Goal: Find specific page/section: Find specific page/section

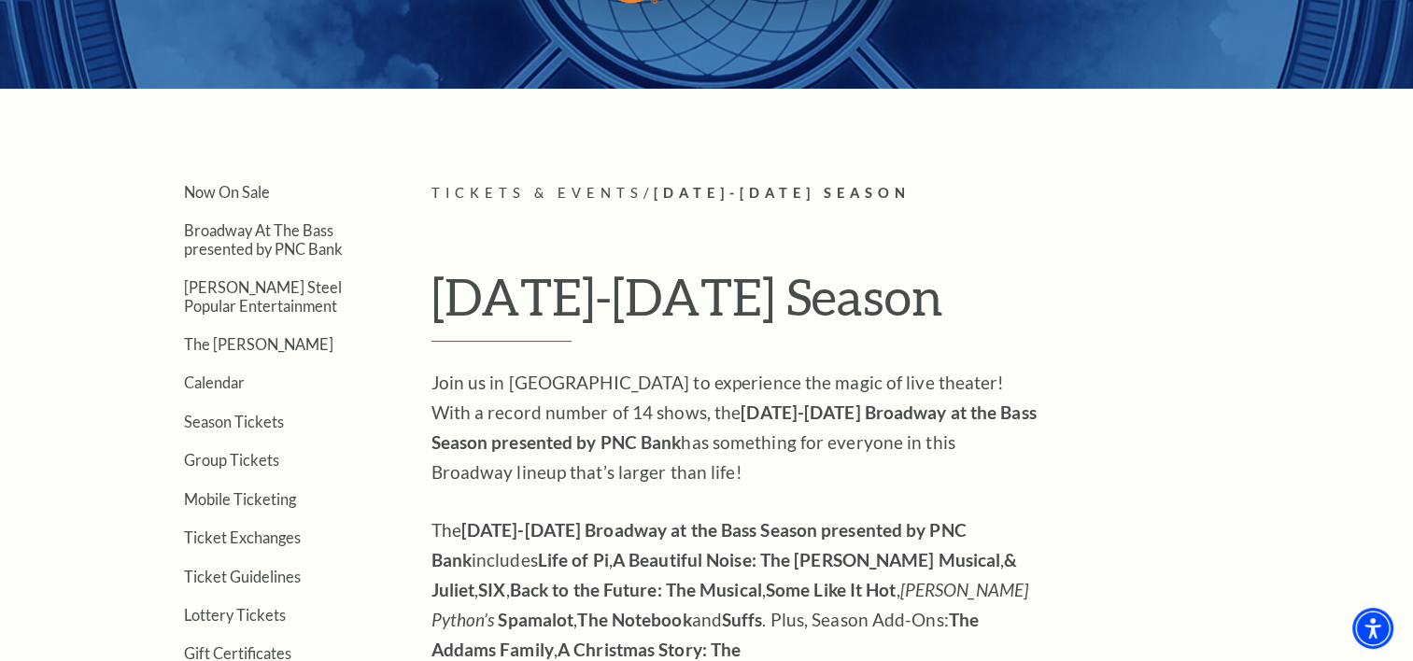
scroll to position [162, 0]
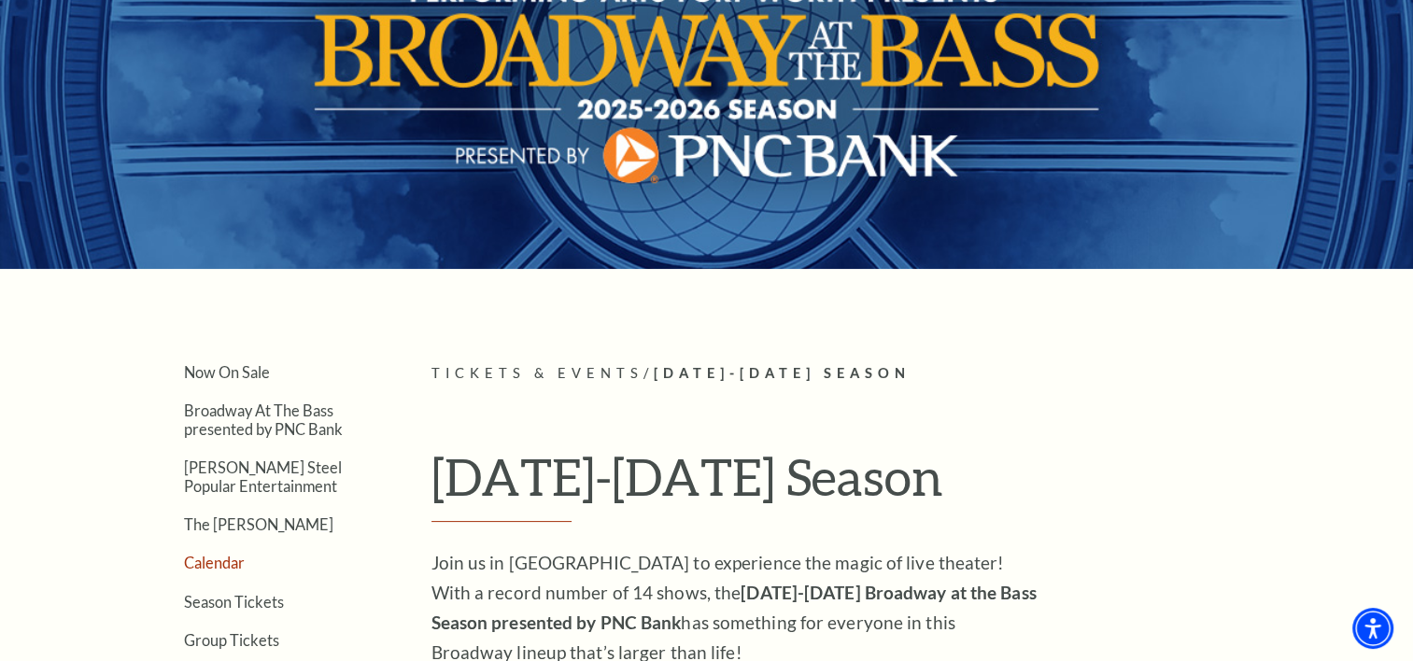
click at [185, 557] on link "Calendar" at bounding box center [214, 563] width 61 height 18
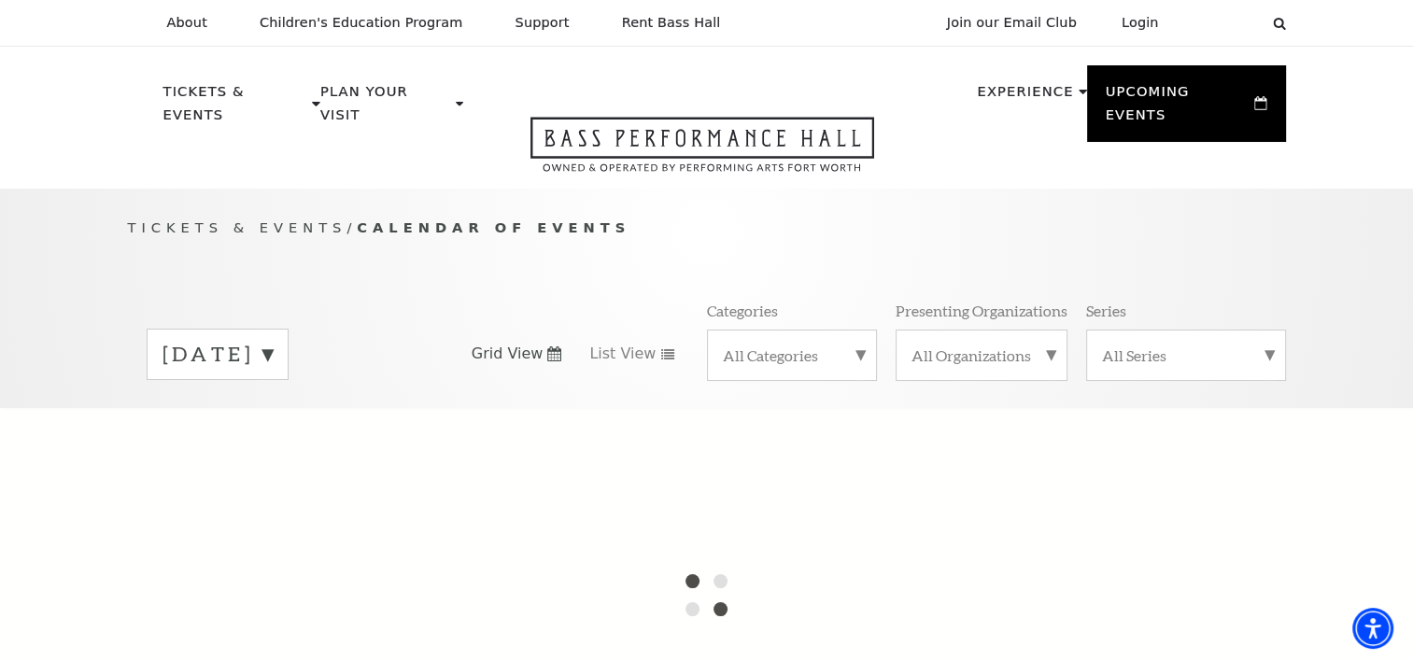
click at [273, 340] on label "August 2025" at bounding box center [218, 354] width 110 height 29
click at [273, 374] on label "September 2025" at bounding box center [218, 394] width 110 height 40
